Goal: Task Accomplishment & Management: Complete application form

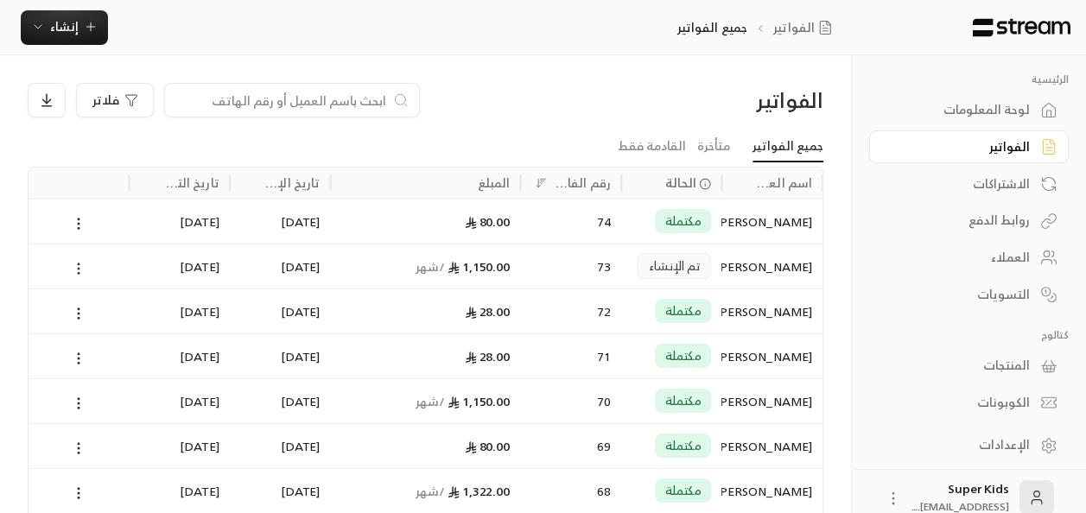
click at [73, 268] on icon at bounding box center [79, 269] width 16 height 16
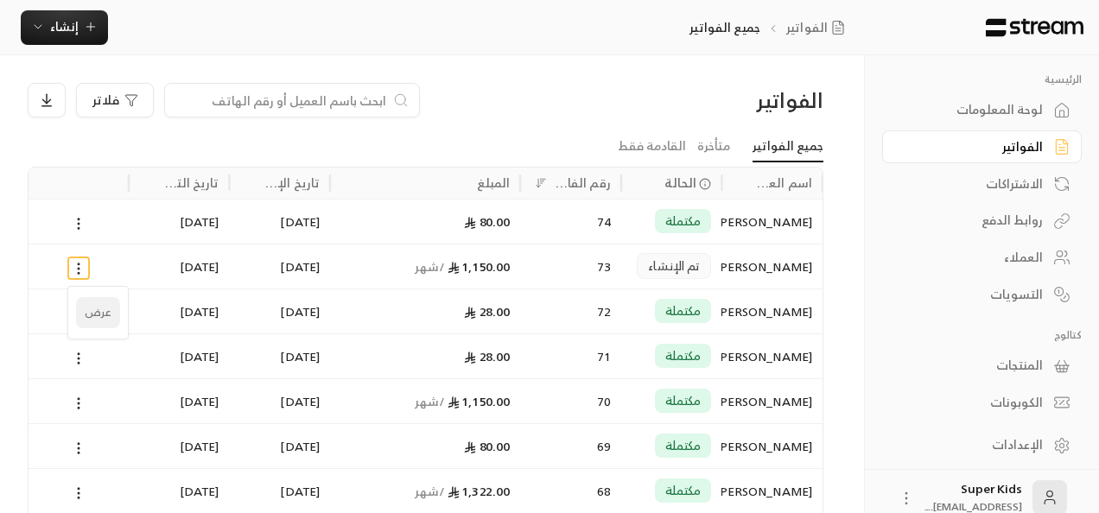
click at [95, 319] on li "عرض" at bounding box center [98, 312] width 44 height 31
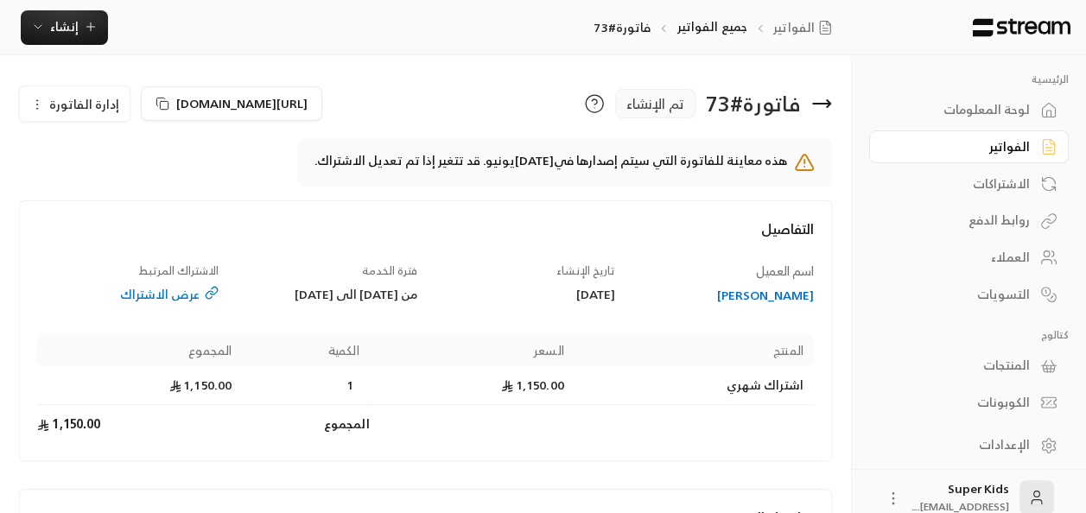
click at [823, 108] on icon at bounding box center [821, 103] width 21 height 21
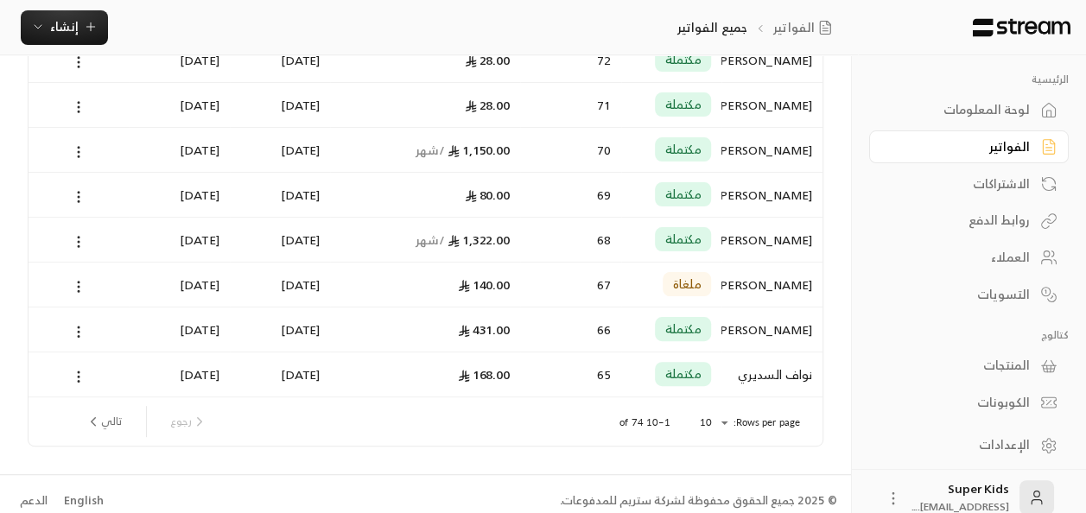
scroll to position [257, 0]
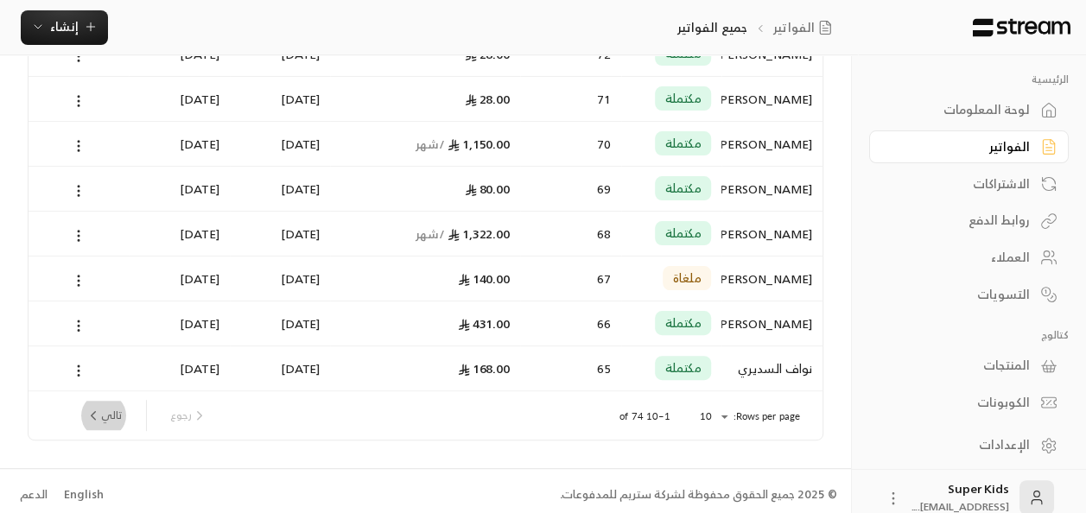
click at [103, 411] on button "تالي" at bounding box center [104, 415] width 50 height 29
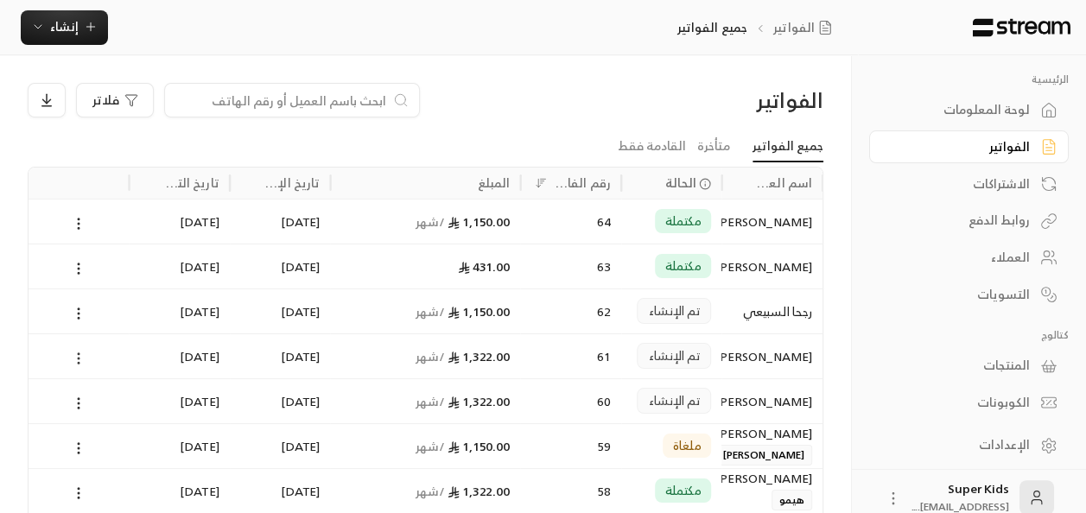
click at [78, 354] on icon at bounding box center [79, 359] width 16 height 16
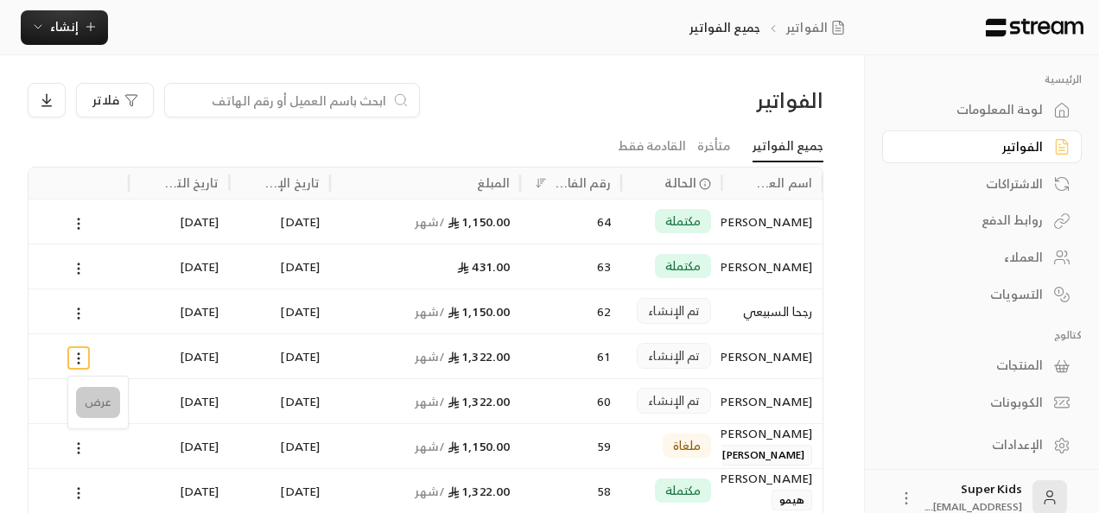
click at [88, 400] on li "عرض" at bounding box center [98, 402] width 44 height 31
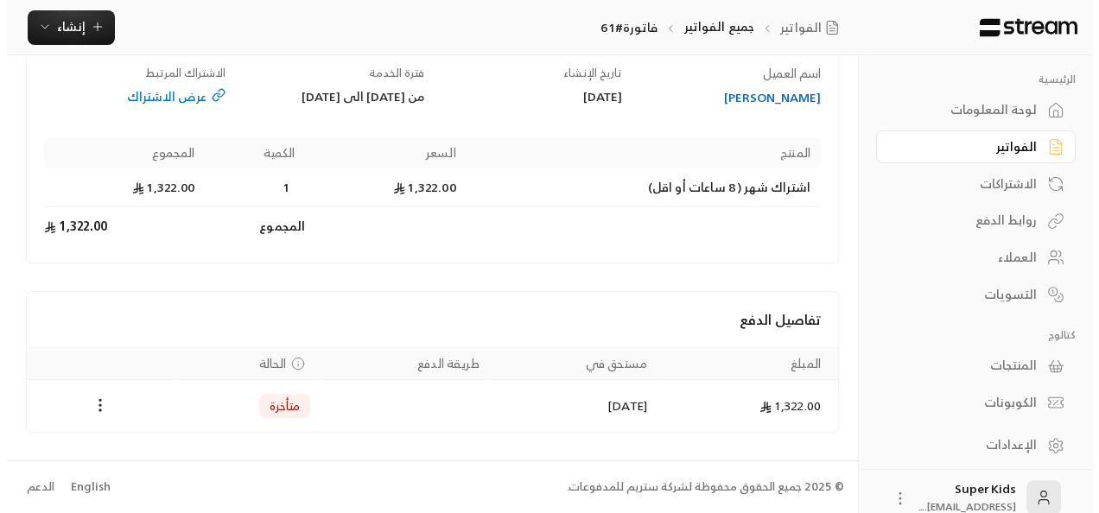
scroll to position [163, 0]
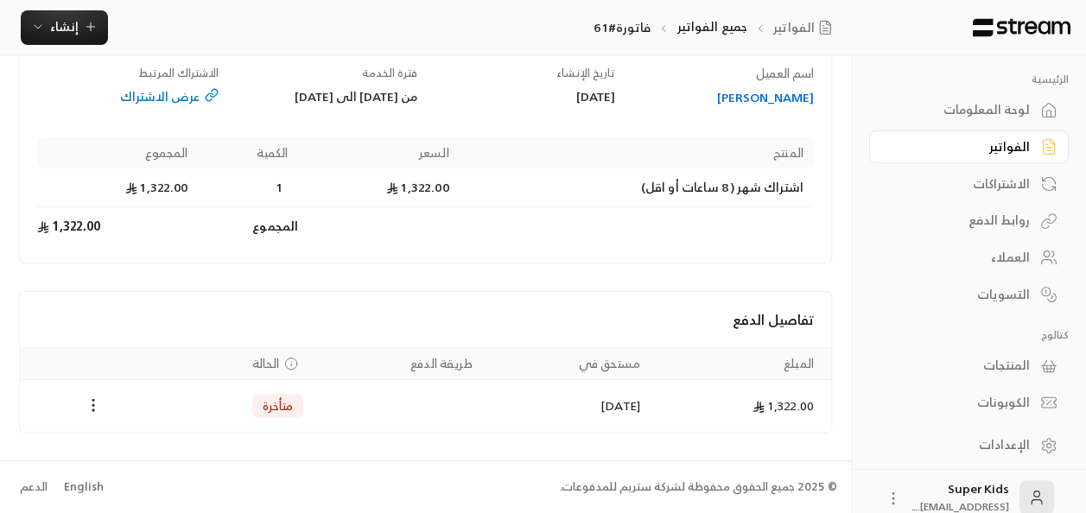
click at [95, 404] on icon "Payments" at bounding box center [93, 404] width 17 height 17
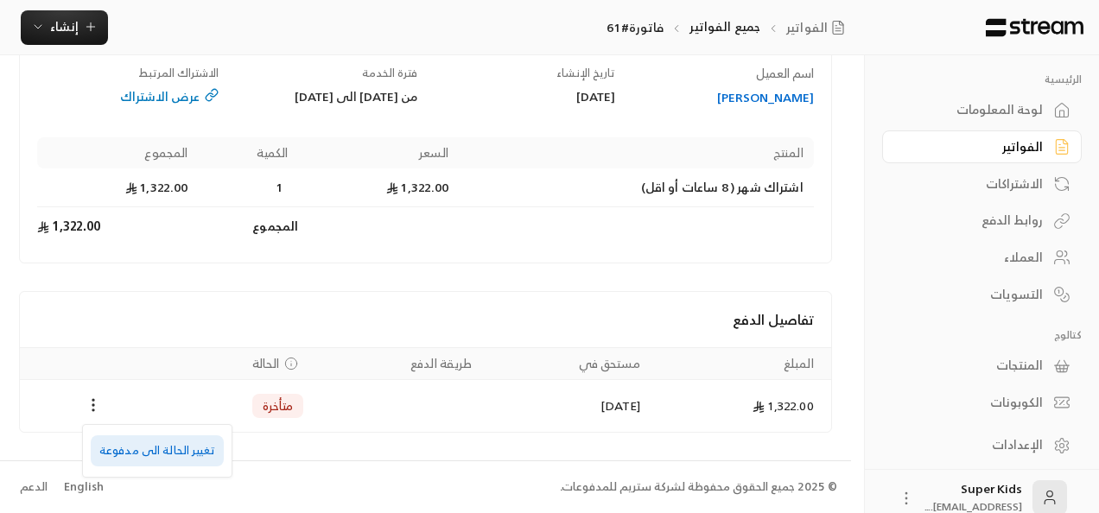
click at [179, 453] on li "تغيير الحالة الى مدفوعة" at bounding box center [157, 450] width 133 height 31
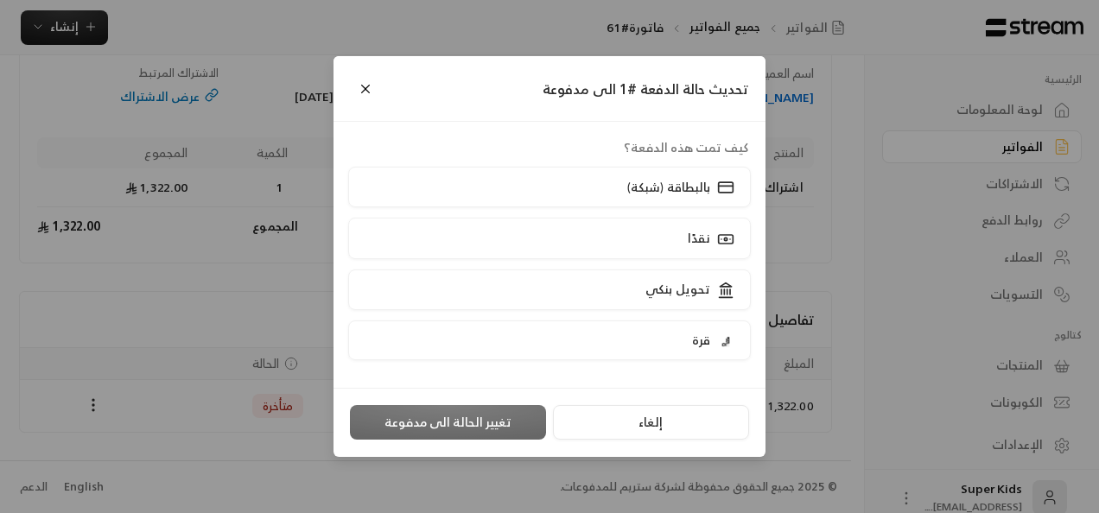
scroll to position [147, 0]
click at [668, 339] on label "قرة" at bounding box center [549, 340] width 403 height 40
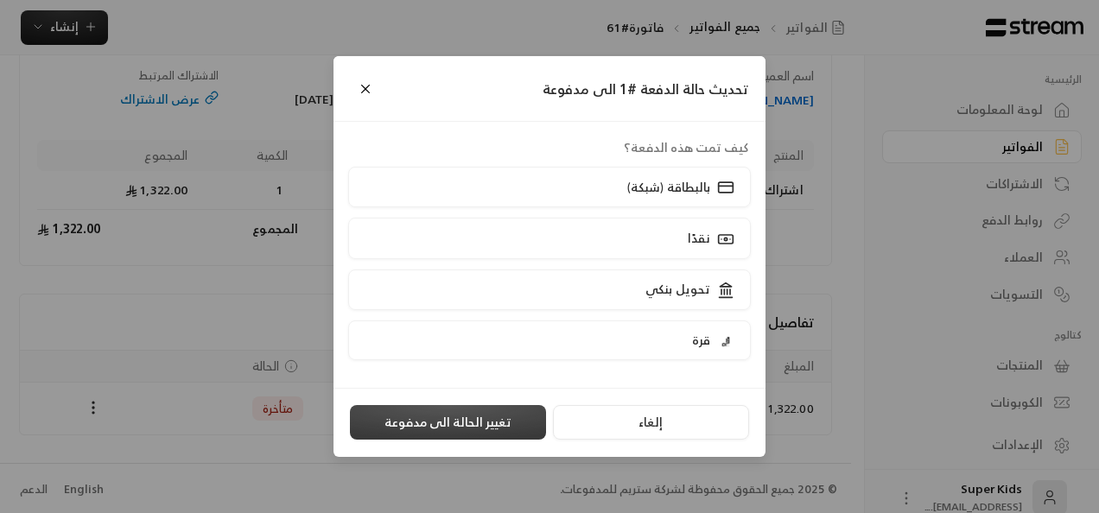
click at [499, 420] on button "تغيير الحالة الى مدفوعة" at bounding box center [448, 422] width 196 height 35
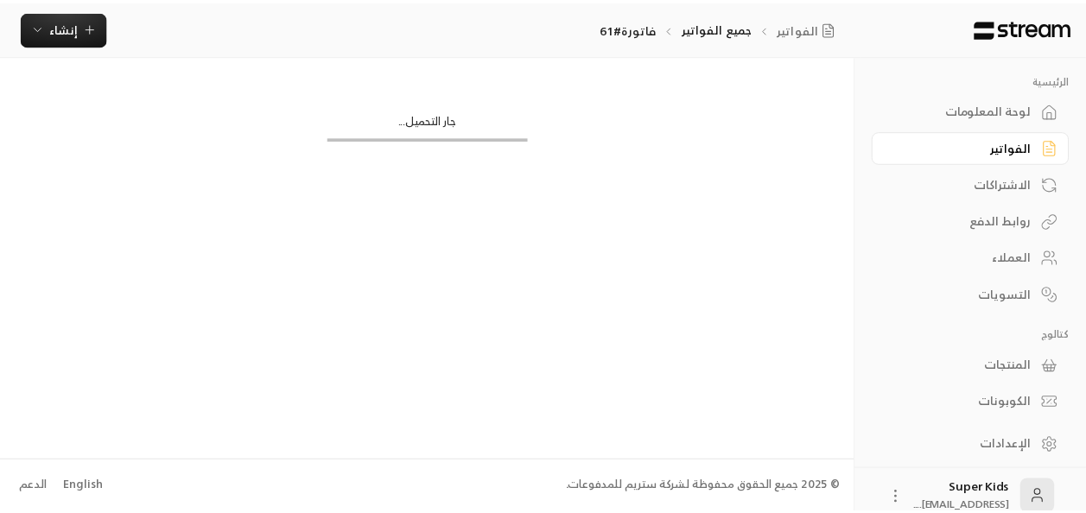
scroll to position [0, 0]
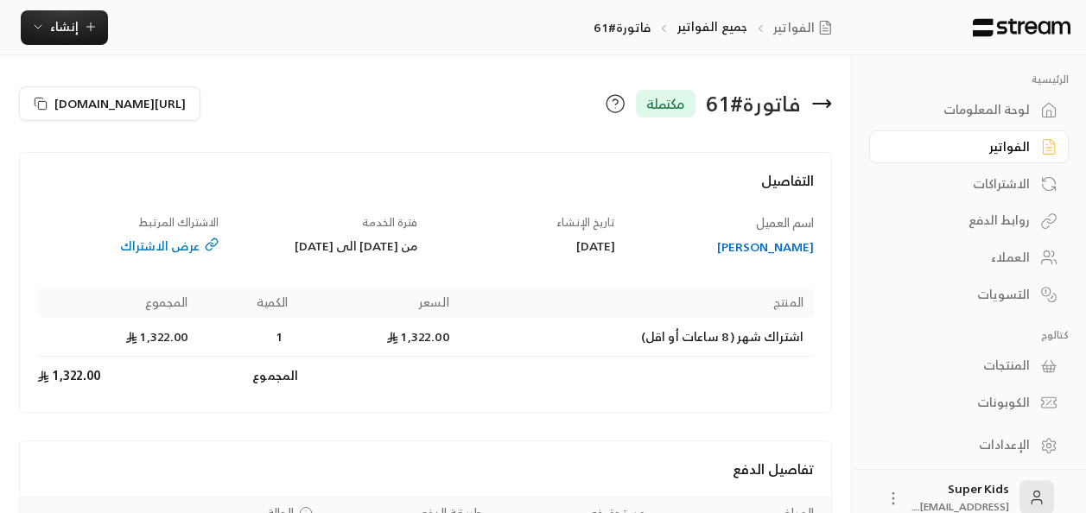
click at [997, 109] on div "لوحة المعلومات" at bounding box center [960, 109] width 139 height 17
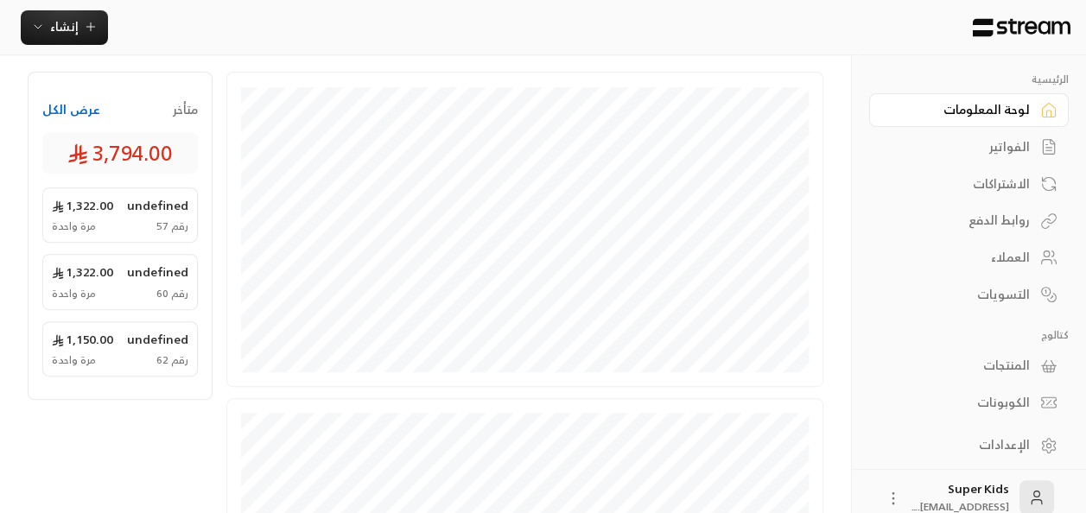
scroll to position [296, 0]
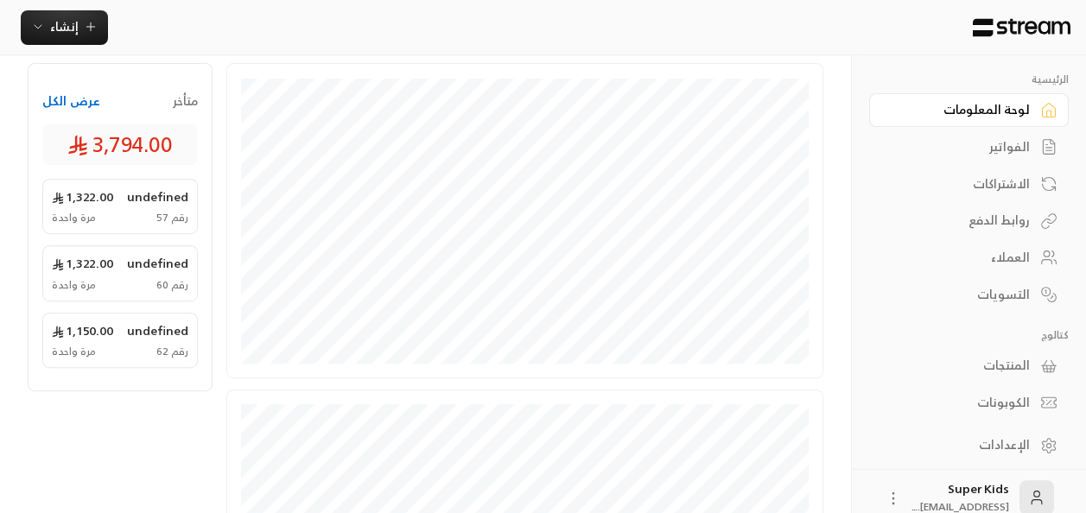
click at [1012, 181] on div "الاشتراكات" at bounding box center [960, 183] width 139 height 17
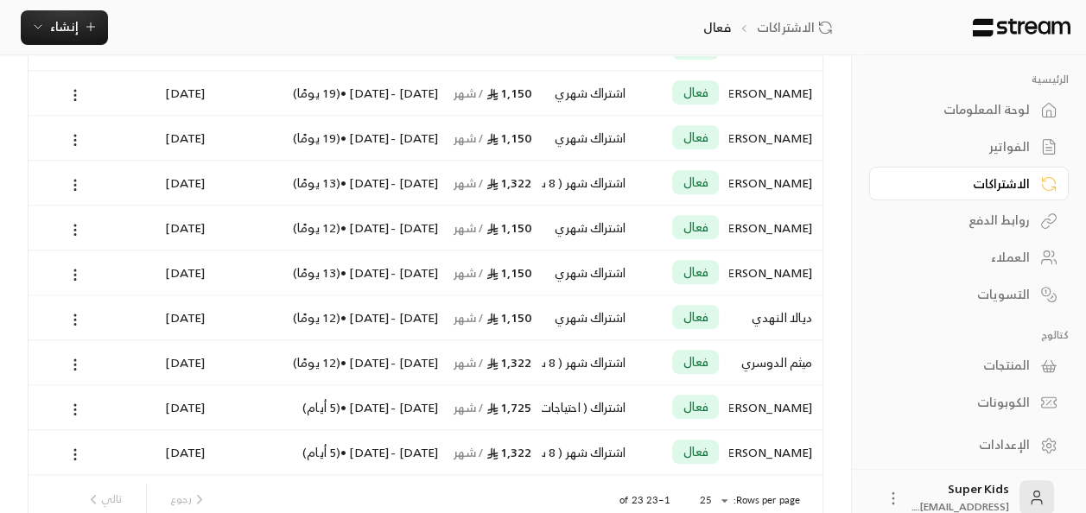
scroll to position [847, 0]
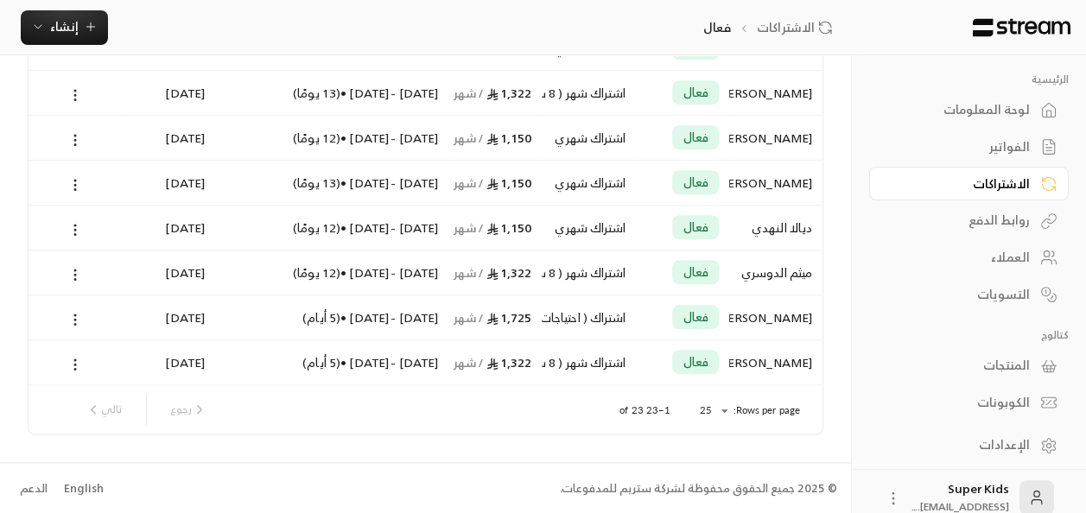
click at [1024, 106] on div "لوحة المعلومات" at bounding box center [960, 109] width 139 height 17
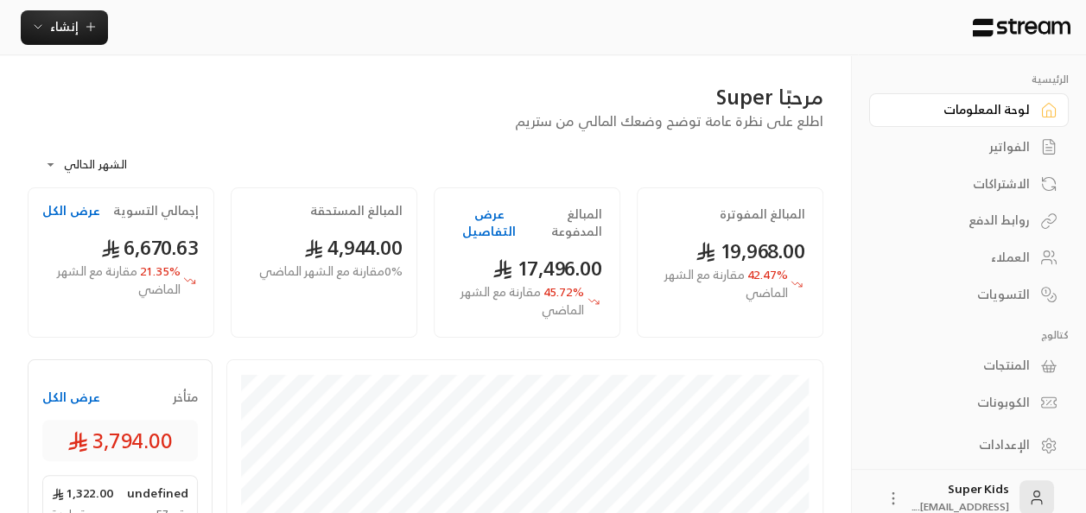
click at [67, 389] on button "عرض الكل" at bounding box center [71, 397] width 58 height 17
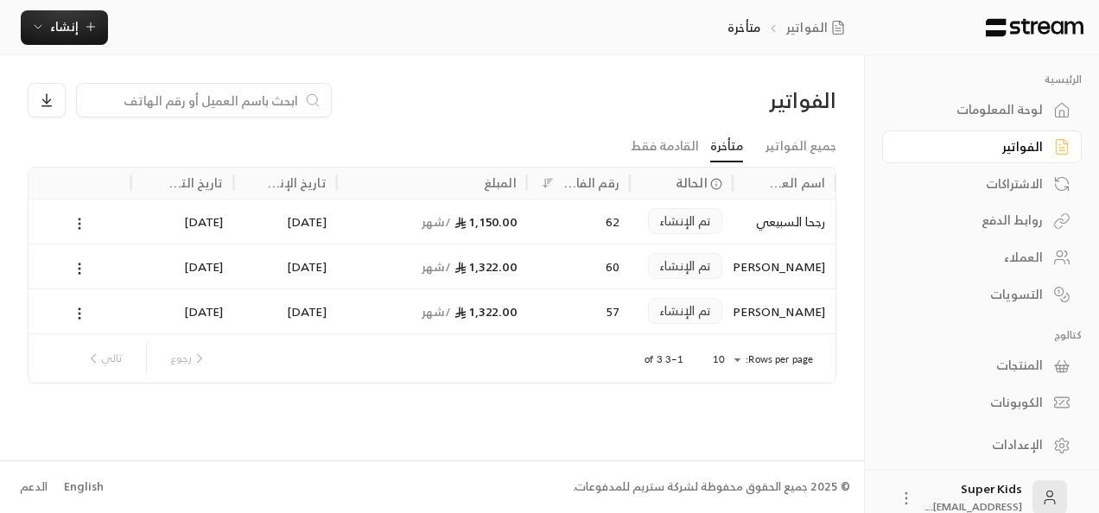
click at [76, 224] on icon at bounding box center [80, 224] width 16 height 16
click at [92, 264] on li "عرض" at bounding box center [99, 267] width 44 height 31
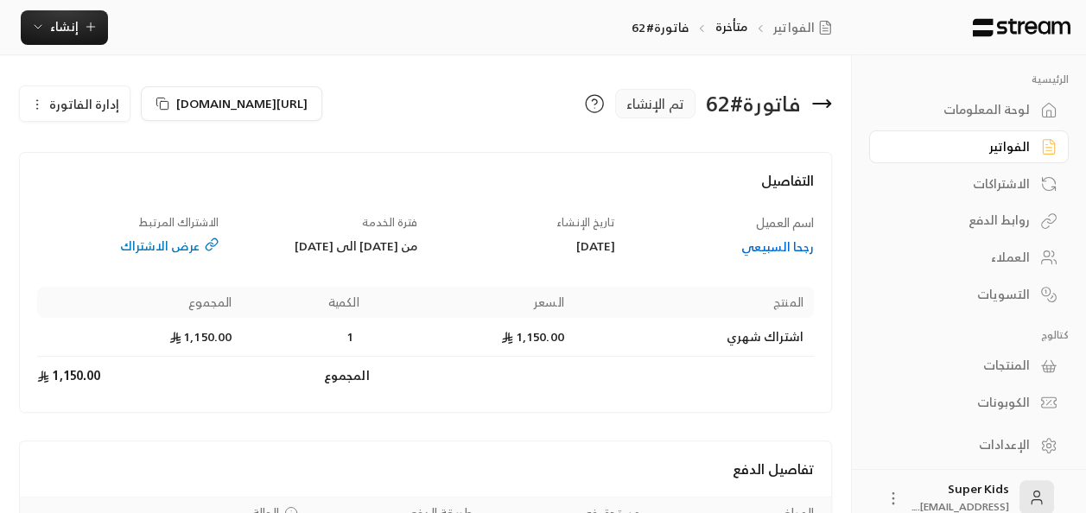
scroll to position [163, 0]
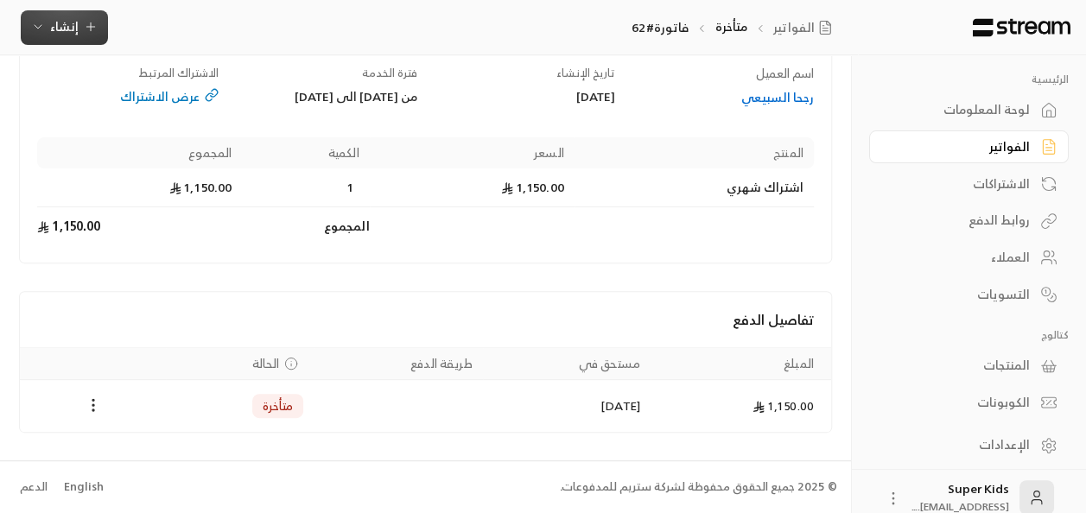
click at [73, 34] on span "إنشاء" at bounding box center [64, 27] width 29 height 22
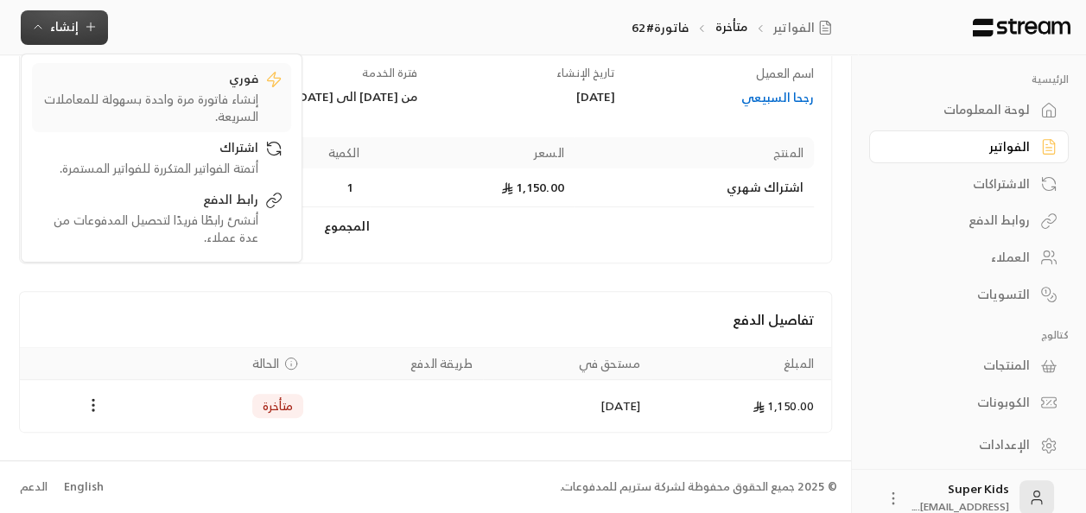
click at [168, 86] on div "فوري" at bounding box center [150, 80] width 218 height 21
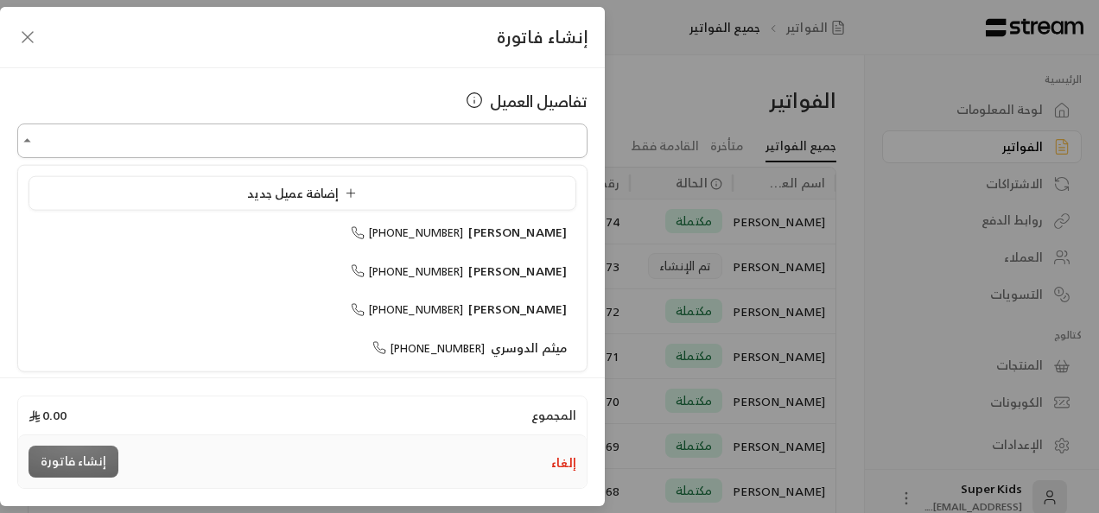
click at [526, 147] on input "اختر العميل" at bounding box center [302, 141] width 570 height 30
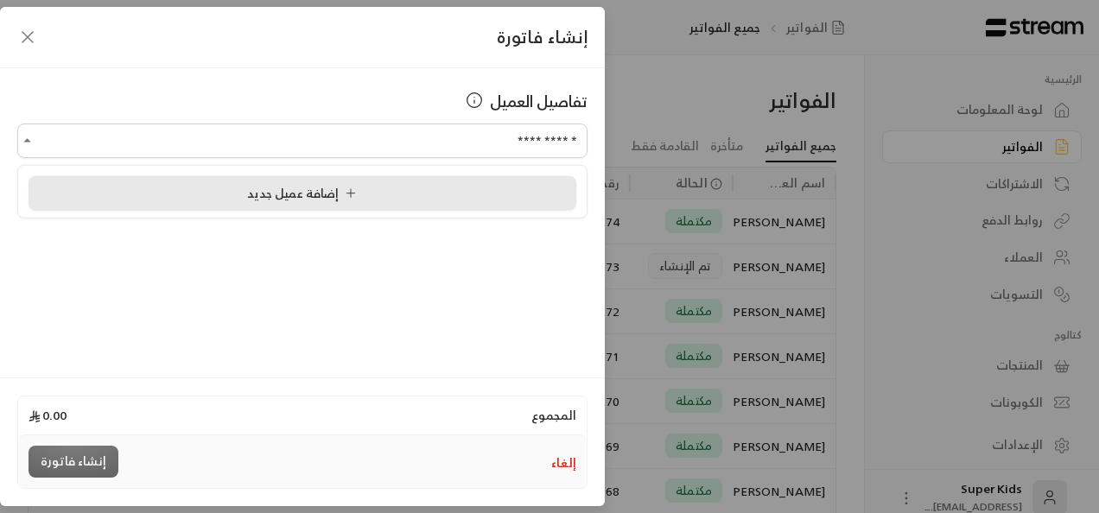
click at [422, 195] on div "إضافة عميل جديد" at bounding box center [302, 193] width 529 height 18
type input "**********"
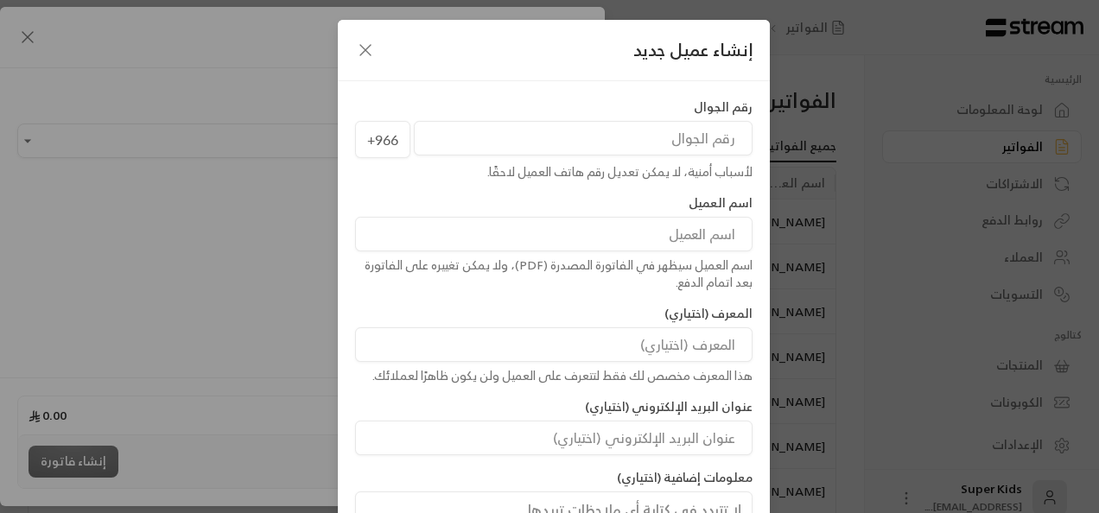
click at [669, 136] on input "tel" at bounding box center [583, 138] width 339 height 35
paste input "553155212"
type input "553155212"
click at [627, 240] on input at bounding box center [553, 234] width 397 height 35
click at [608, 234] on input "[PERSON_NAME]" at bounding box center [553, 234] width 397 height 35
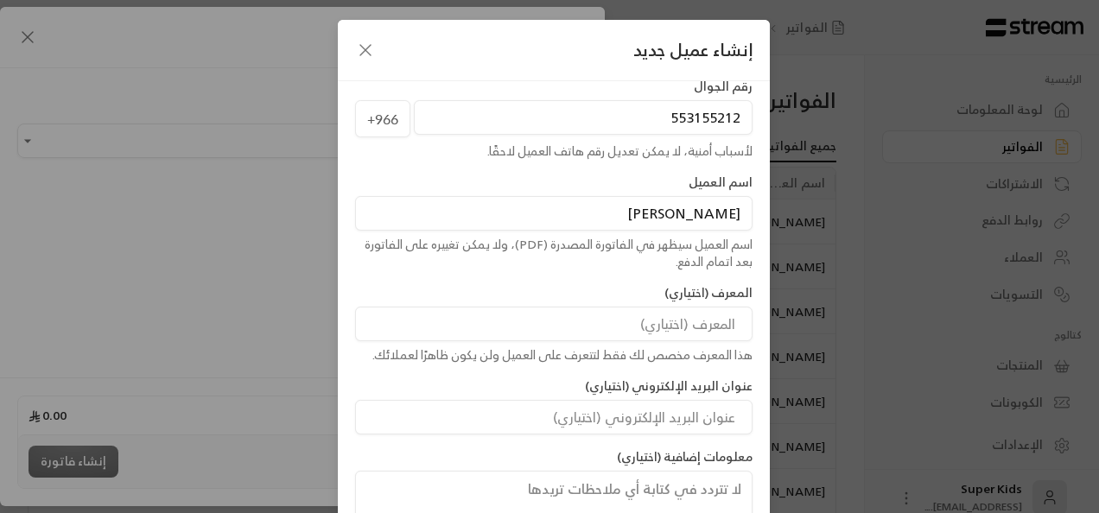
scroll to position [139, 0]
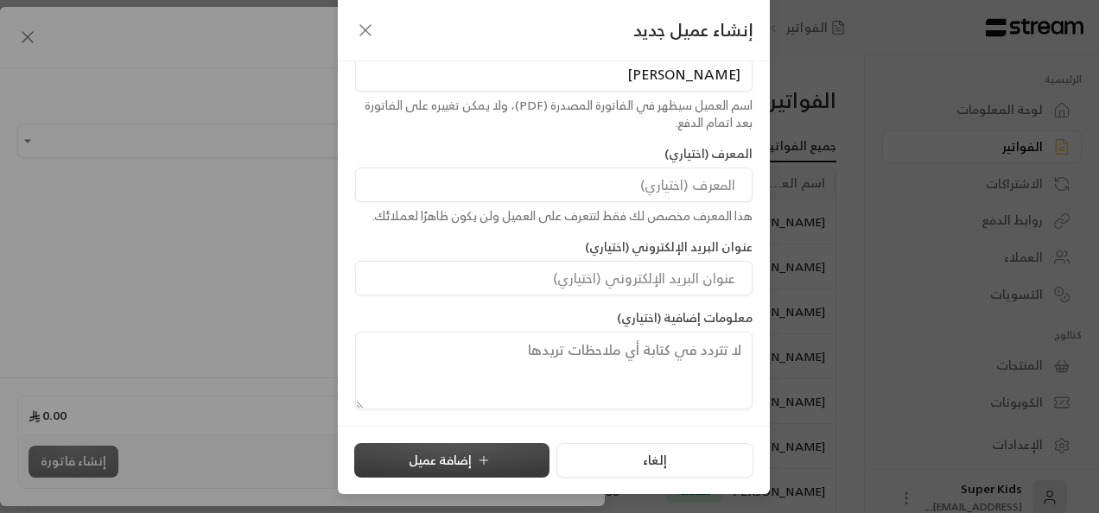
type input "[PERSON_NAME]"
click at [487, 460] on icon "submit" at bounding box center [483, 460] width 8 height 0
type input "**********"
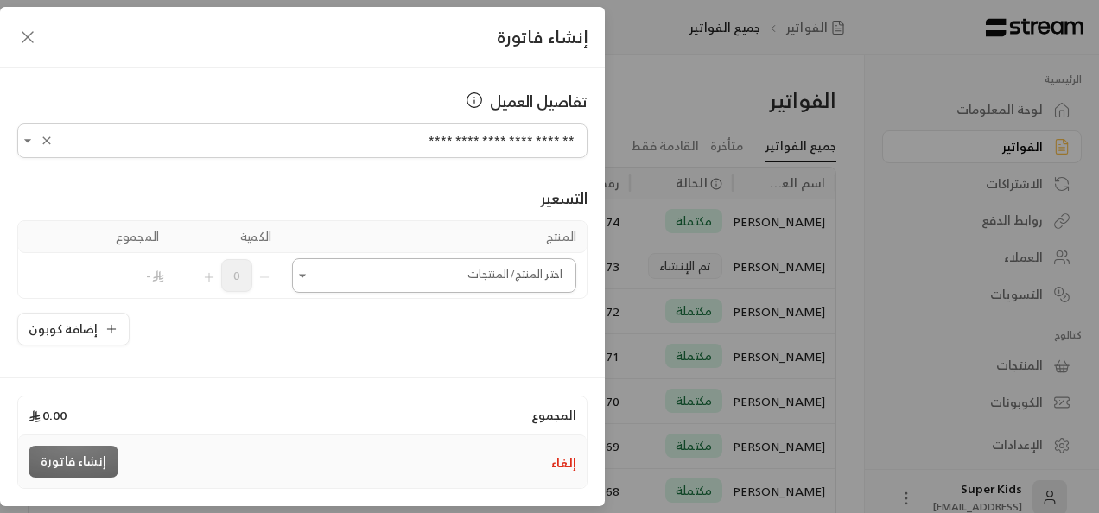
click at [311, 273] on icon "Open" at bounding box center [302, 275] width 17 height 17
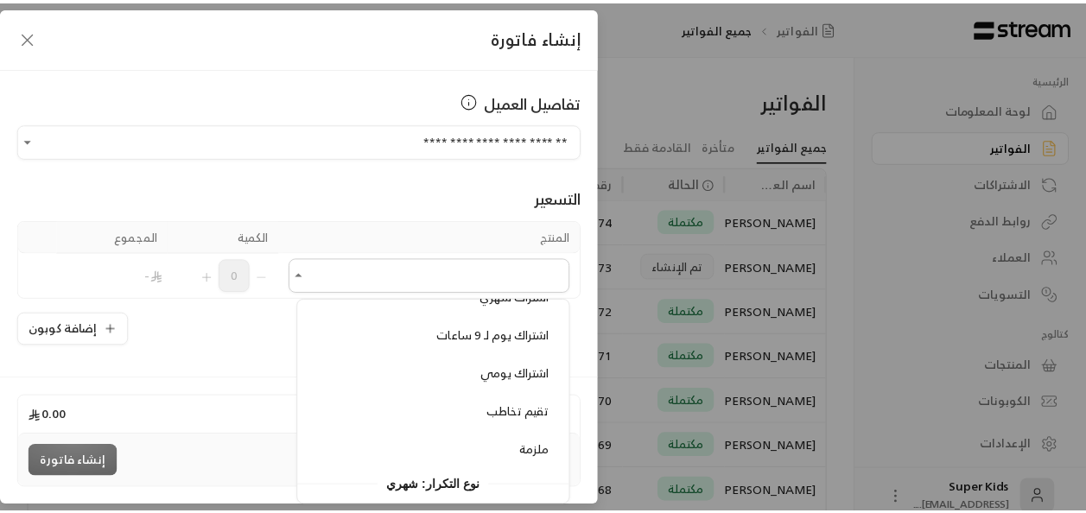
scroll to position [225, 0]
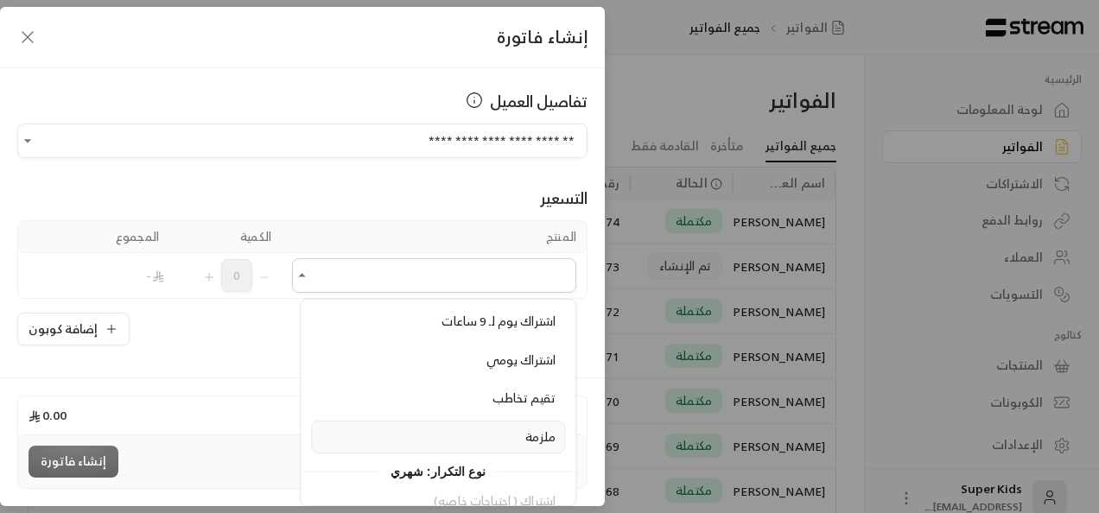
click at [444, 432] on div "ملزمة" at bounding box center [437, 437] width 235 height 18
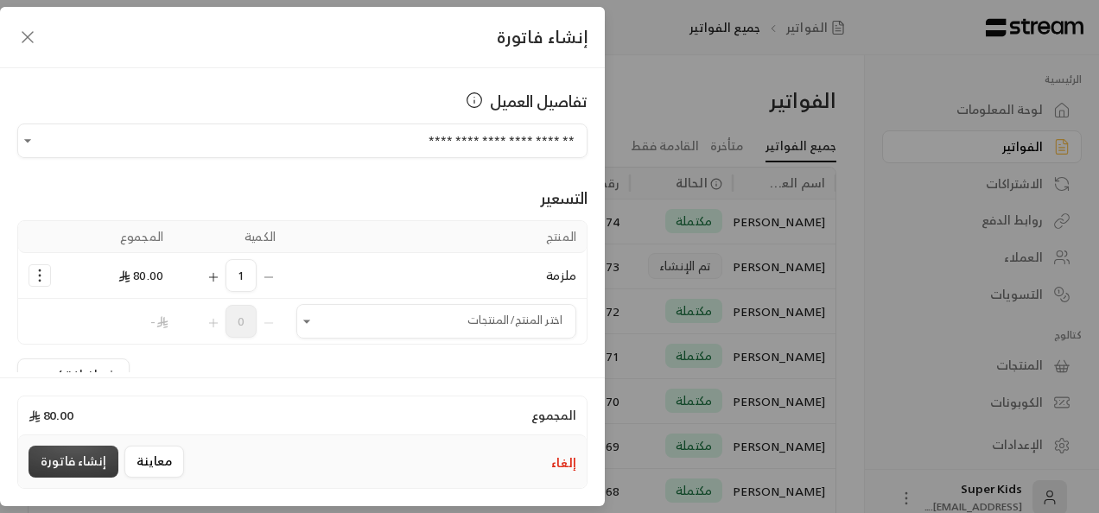
click at [77, 458] on button "إنشاء فاتورة" at bounding box center [74, 462] width 90 height 32
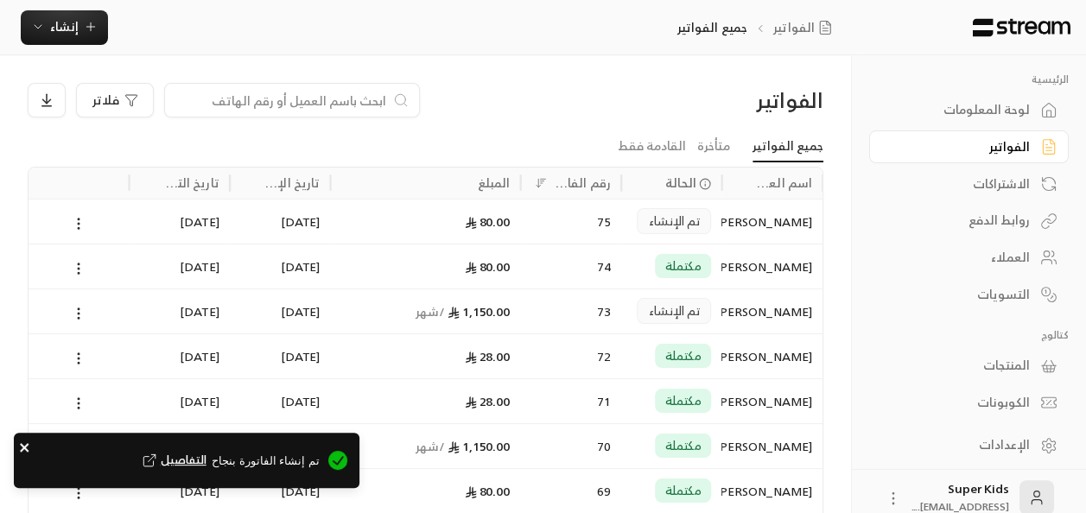
click at [24, 447] on icon "close" at bounding box center [24, 447] width 9 height 9
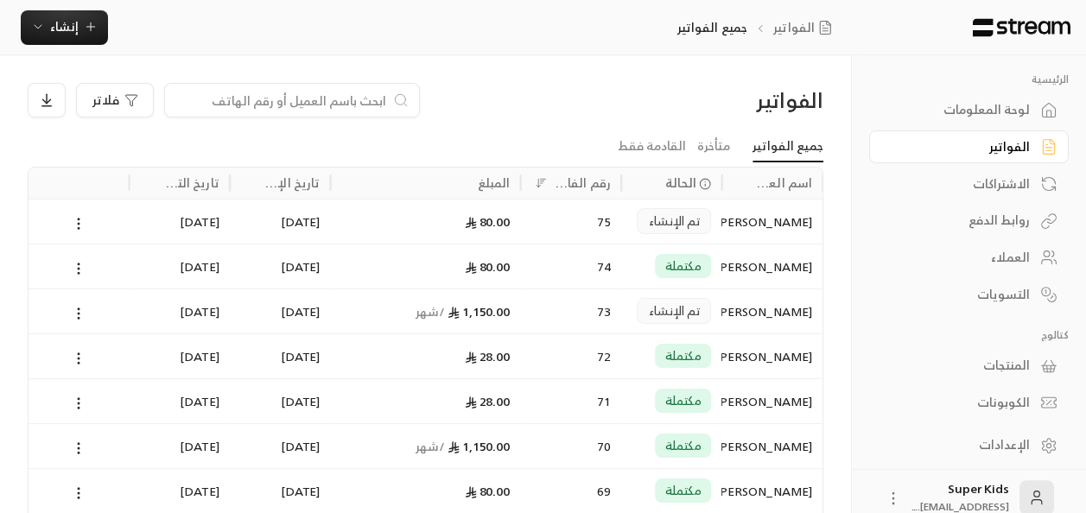
click at [1004, 110] on div "لوحة المعلومات" at bounding box center [960, 109] width 139 height 17
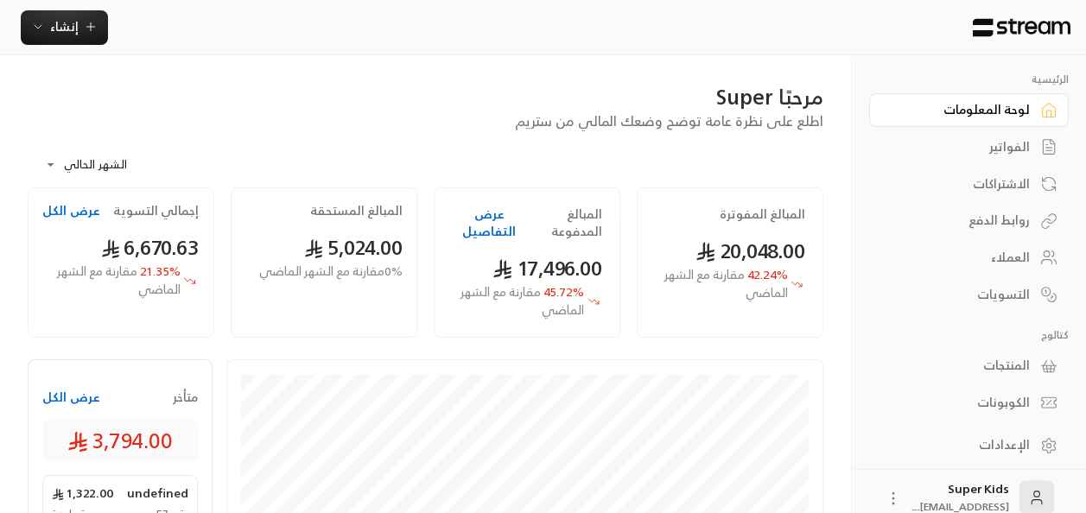
click at [998, 148] on div "الفواتير" at bounding box center [960, 146] width 139 height 17
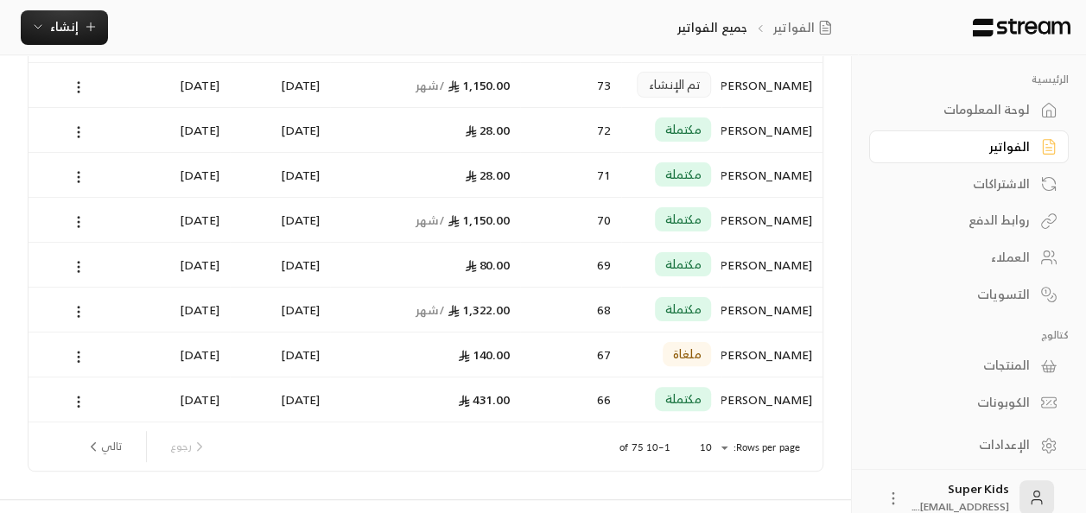
scroll to position [263, 0]
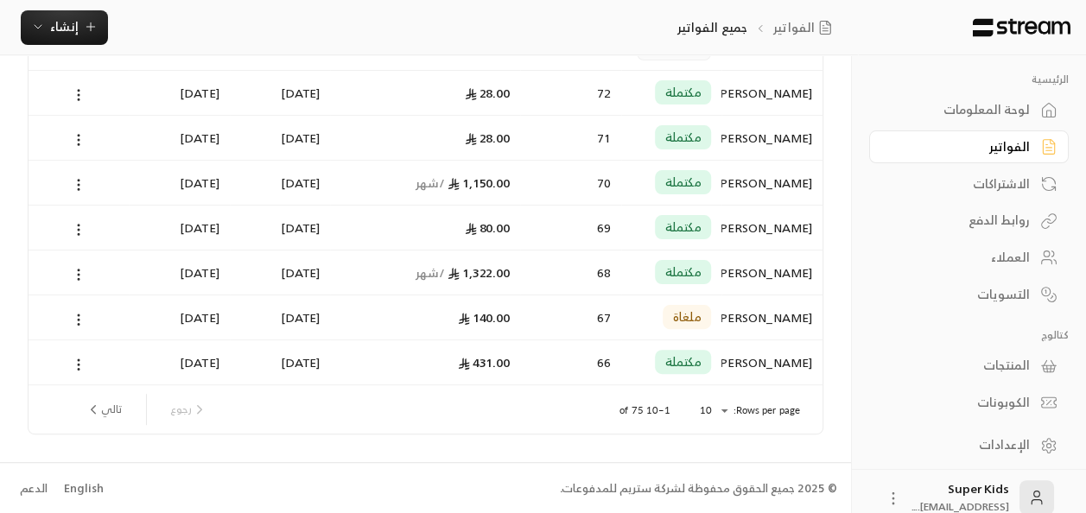
click at [117, 408] on button "تالي" at bounding box center [104, 409] width 50 height 29
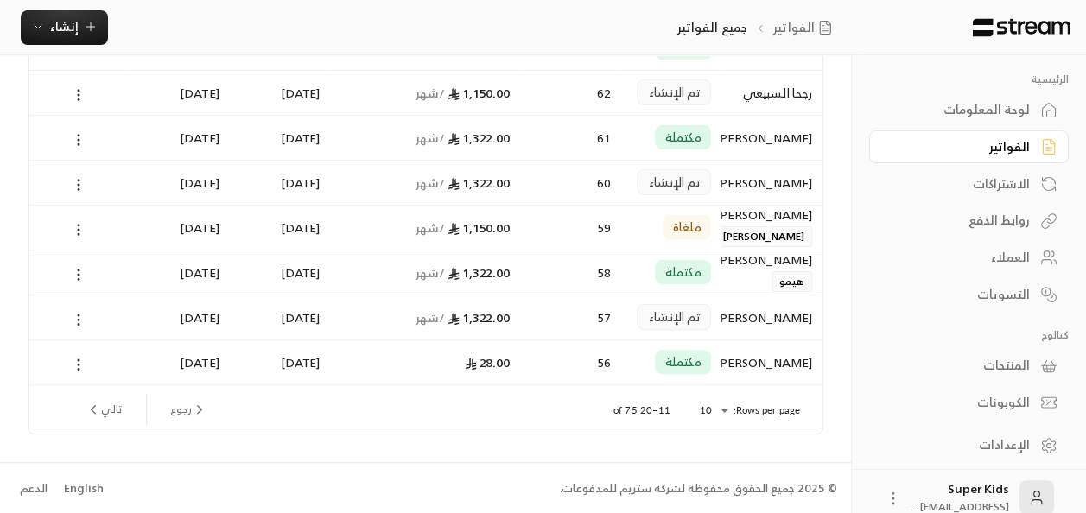
click at [116, 422] on button "تالي" at bounding box center [104, 409] width 50 height 29
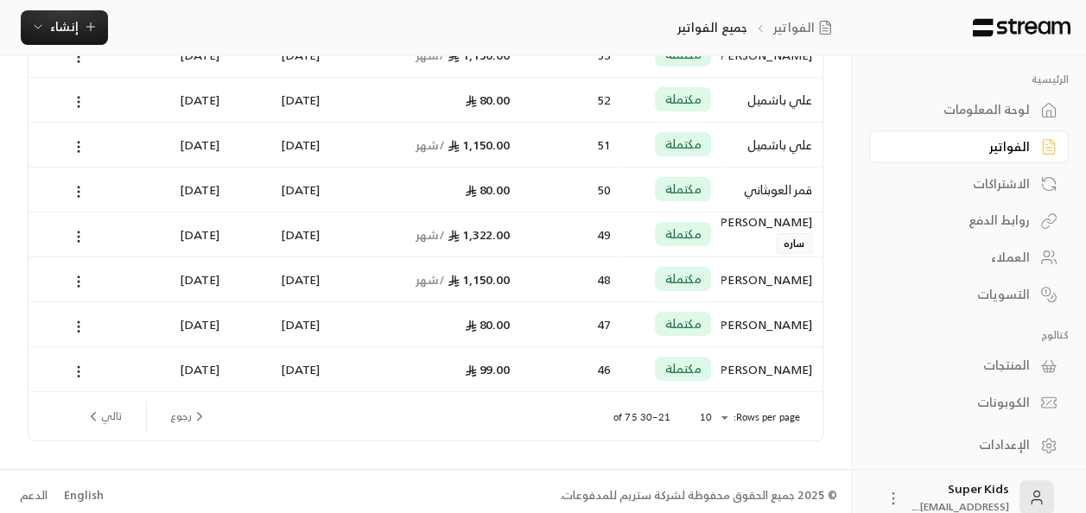
scroll to position [260, 0]
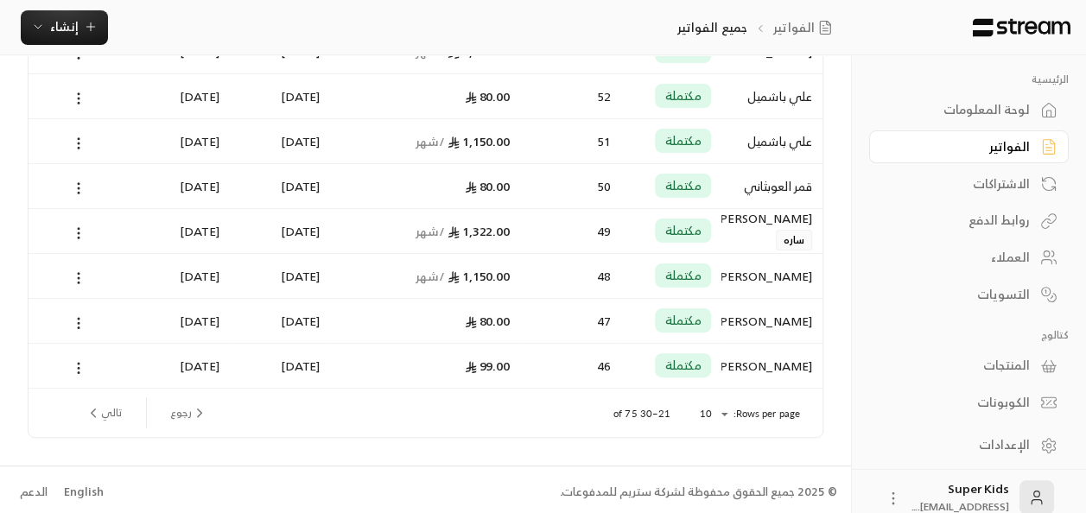
click at [114, 417] on button "تالي" at bounding box center [104, 412] width 50 height 29
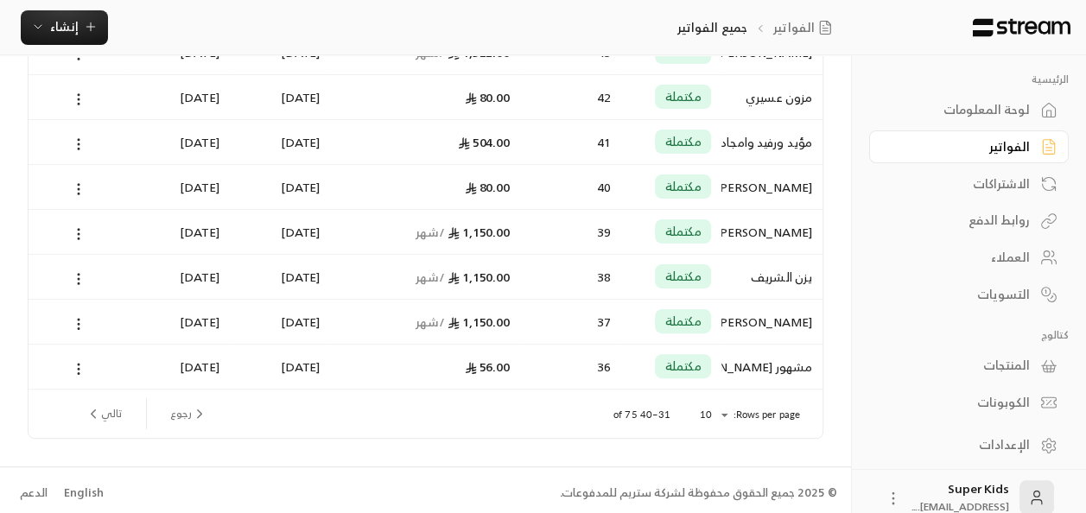
scroll to position [263, 0]
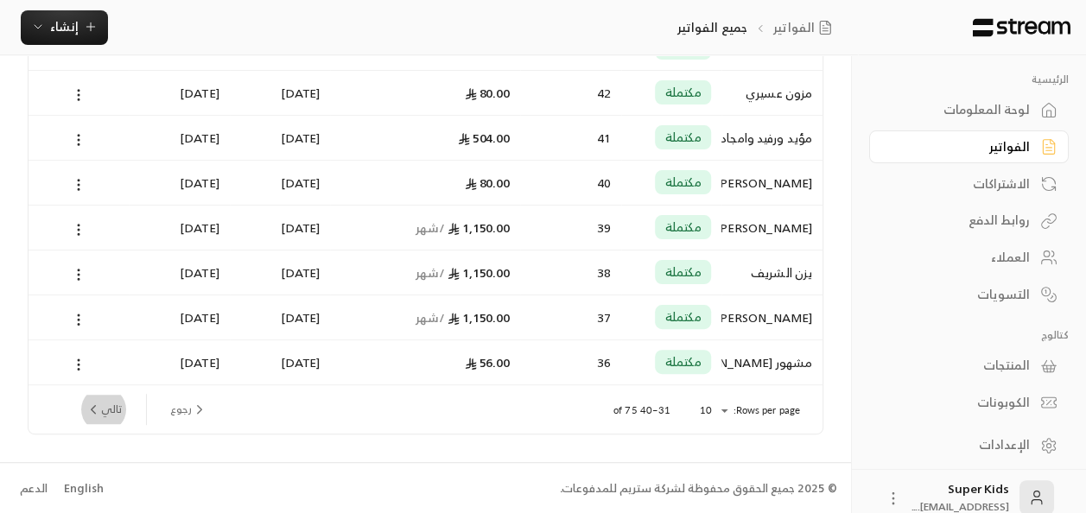
click at [107, 406] on button "تالي" at bounding box center [104, 409] width 50 height 29
click at [116, 407] on button "تالي" at bounding box center [104, 409] width 50 height 29
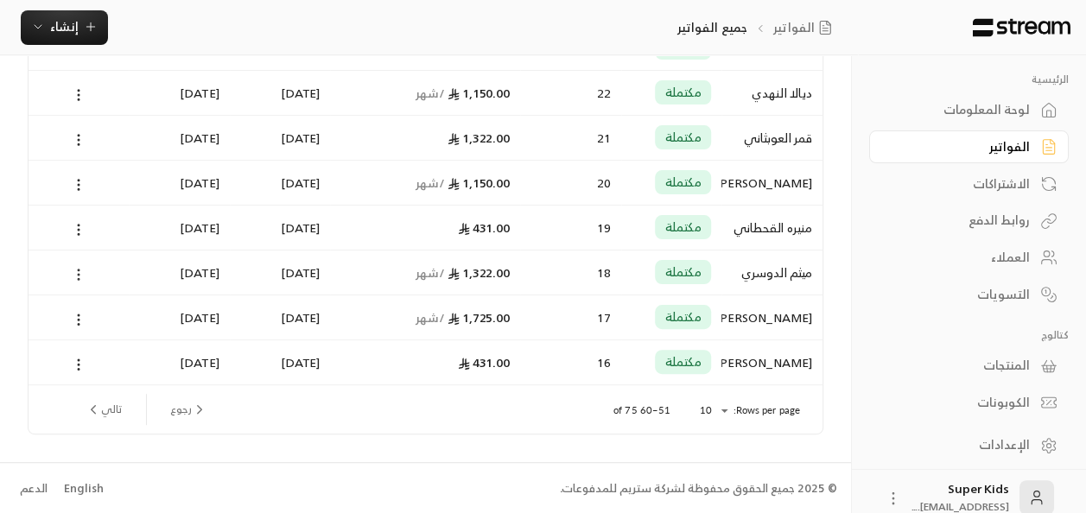
click at [79, 270] on circle at bounding box center [79, 271] width 2 height 2
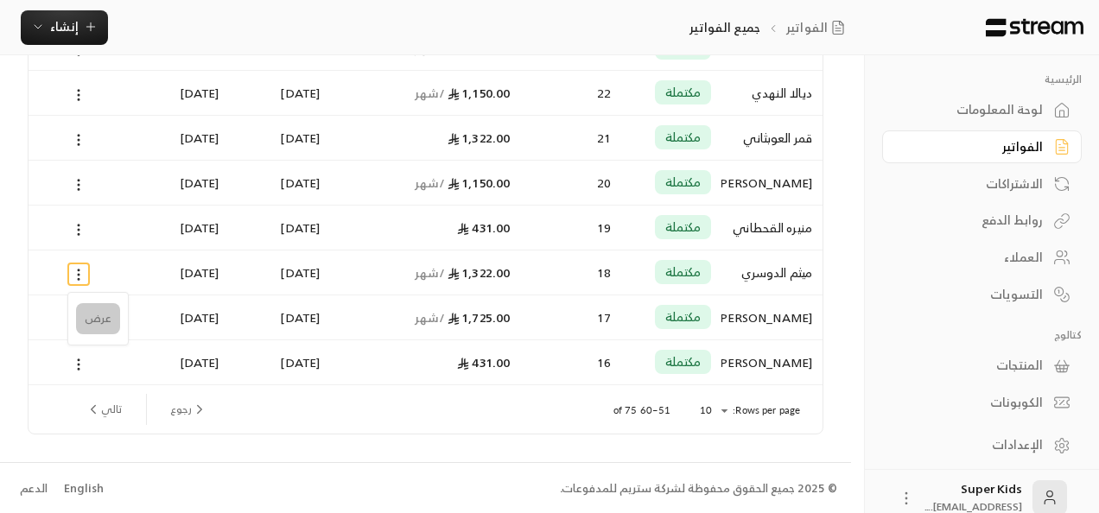
click at [98, 318] on li "عرض" at bounding box center [98, 318] width 44 height 31
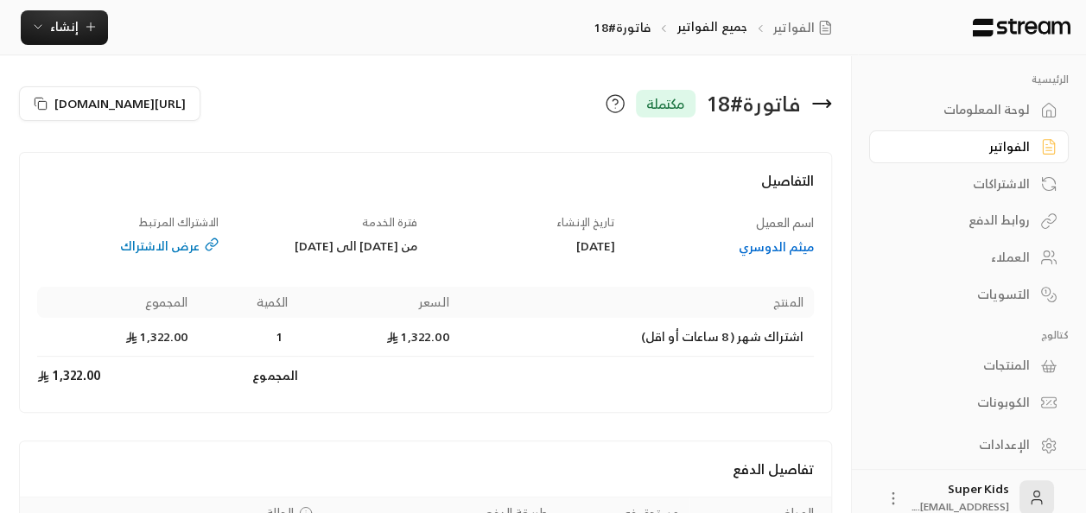
click at [820, 111] on icon at bounding box center [821, 103] width 21 height 21
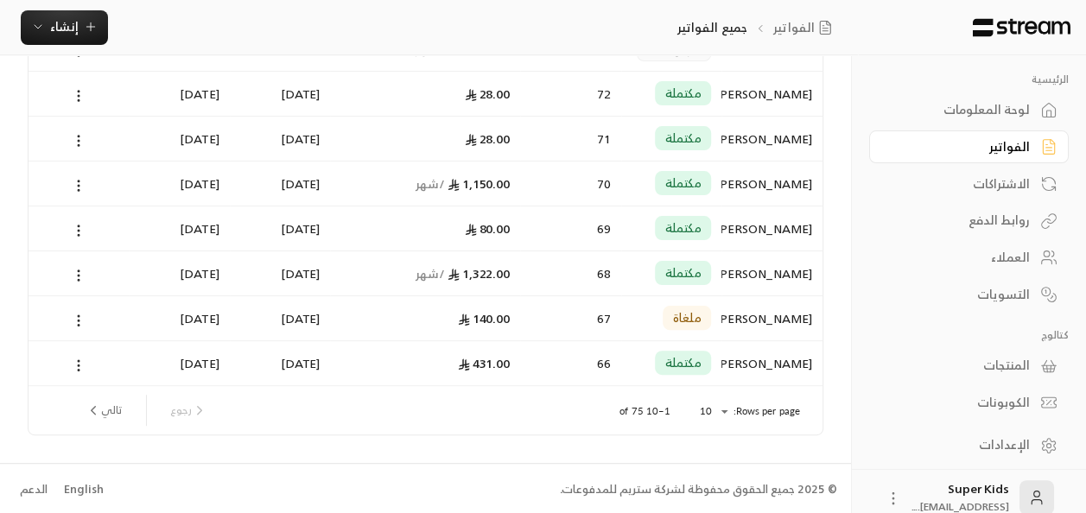
scroll to position [263, 0]
click at [1016, 116] on div "لوحة المعلومات" at bounding box center [960, 109] width 139 height 17
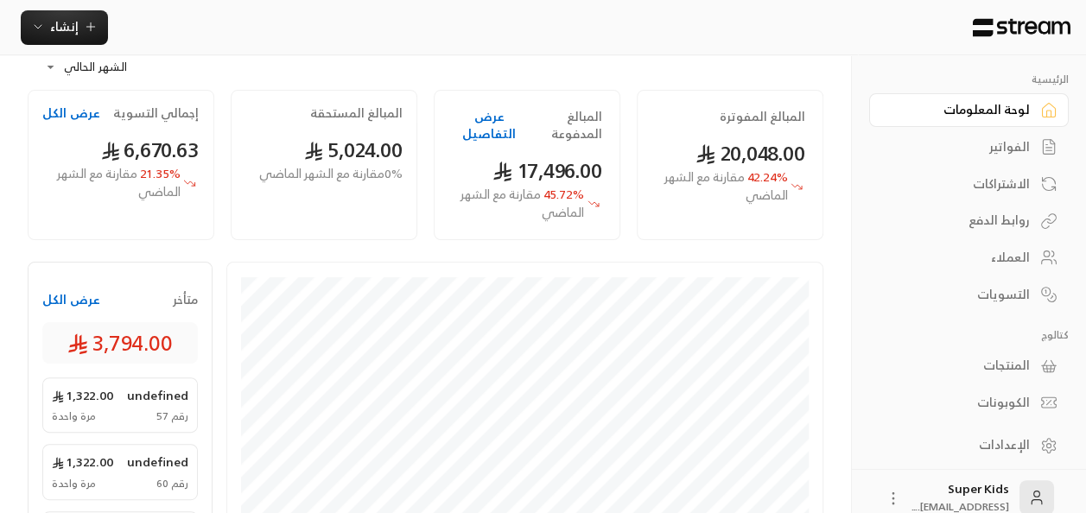
scroll to position [98, 0]
click at [76, 296] on button "عرض الكل" at bounding box center [71, 298] width 58 height 17
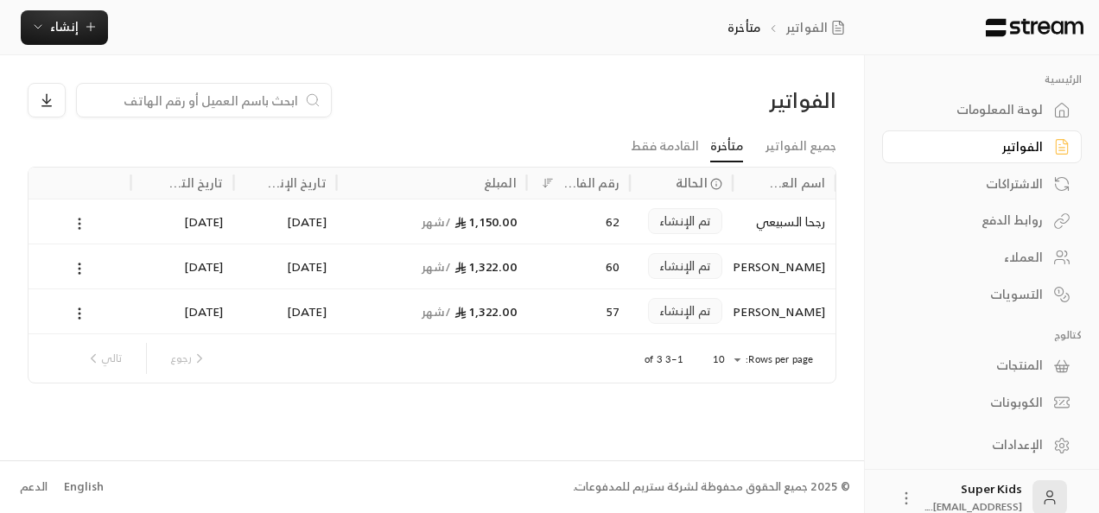
click at [80, 219] on circle at bounding box center [80, 220] width 2 height 2
click at [422, 123] on div at bounding box center [549, 256] width 1099 height 513
